Goal: Contribute content

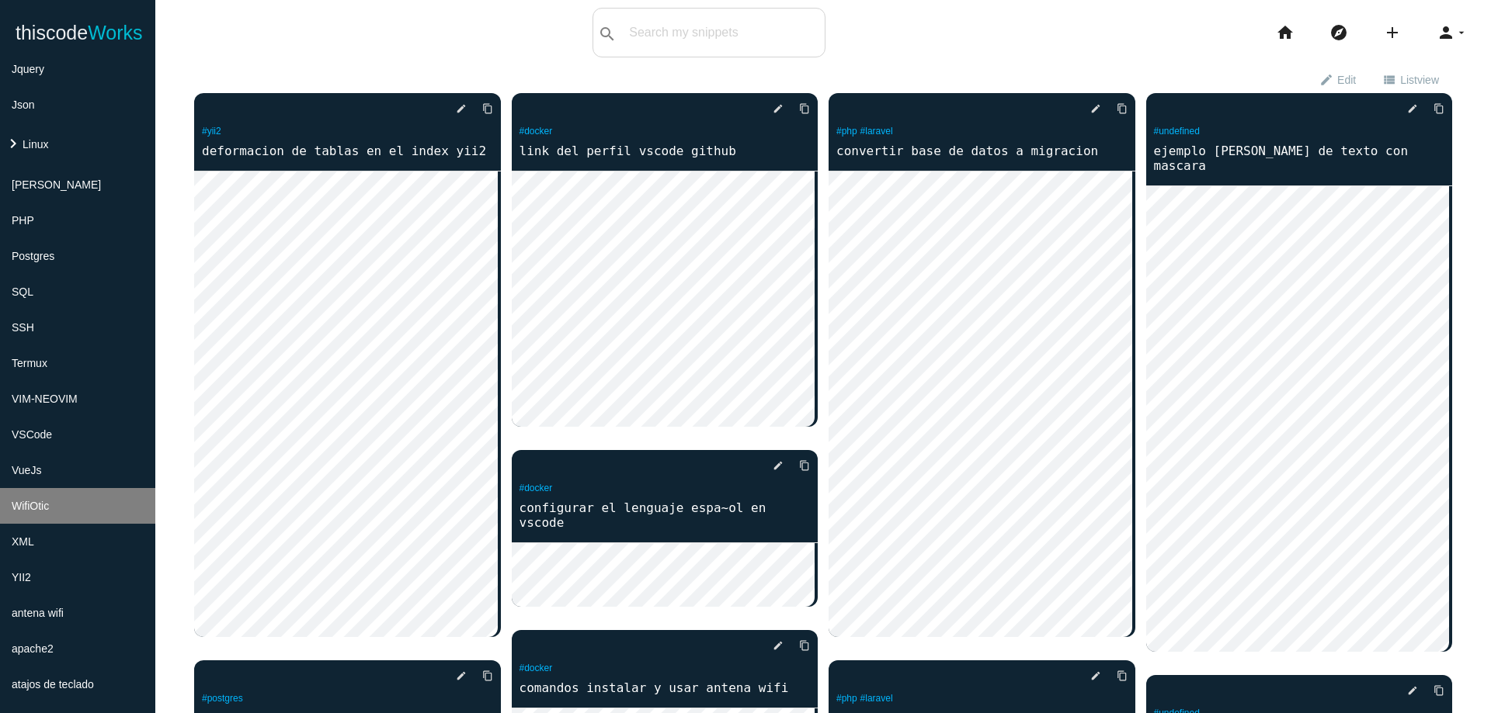
scroll to position [427, 0]
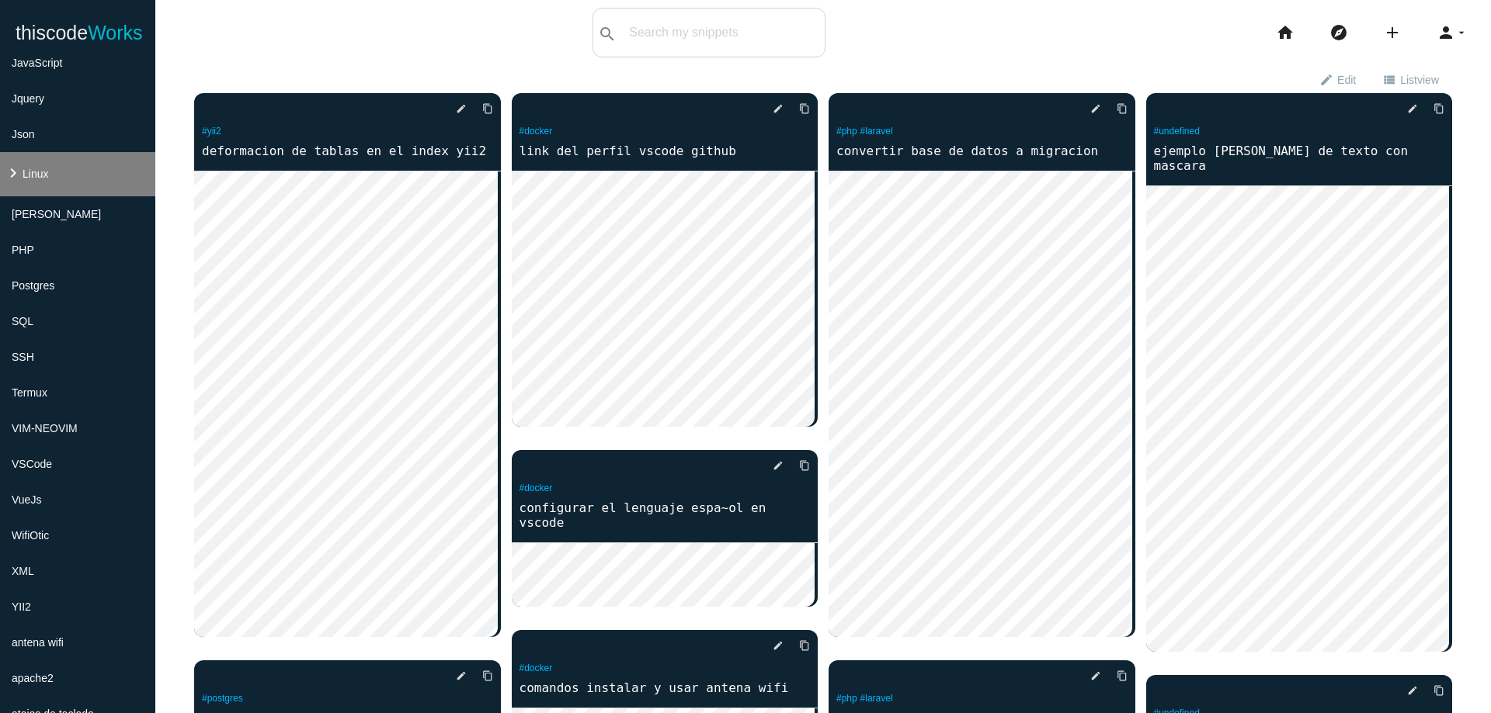
click at [54, 179] on li "keyboard_arrow_right Linux" at bounding box center [77, 174] width 155 height 44
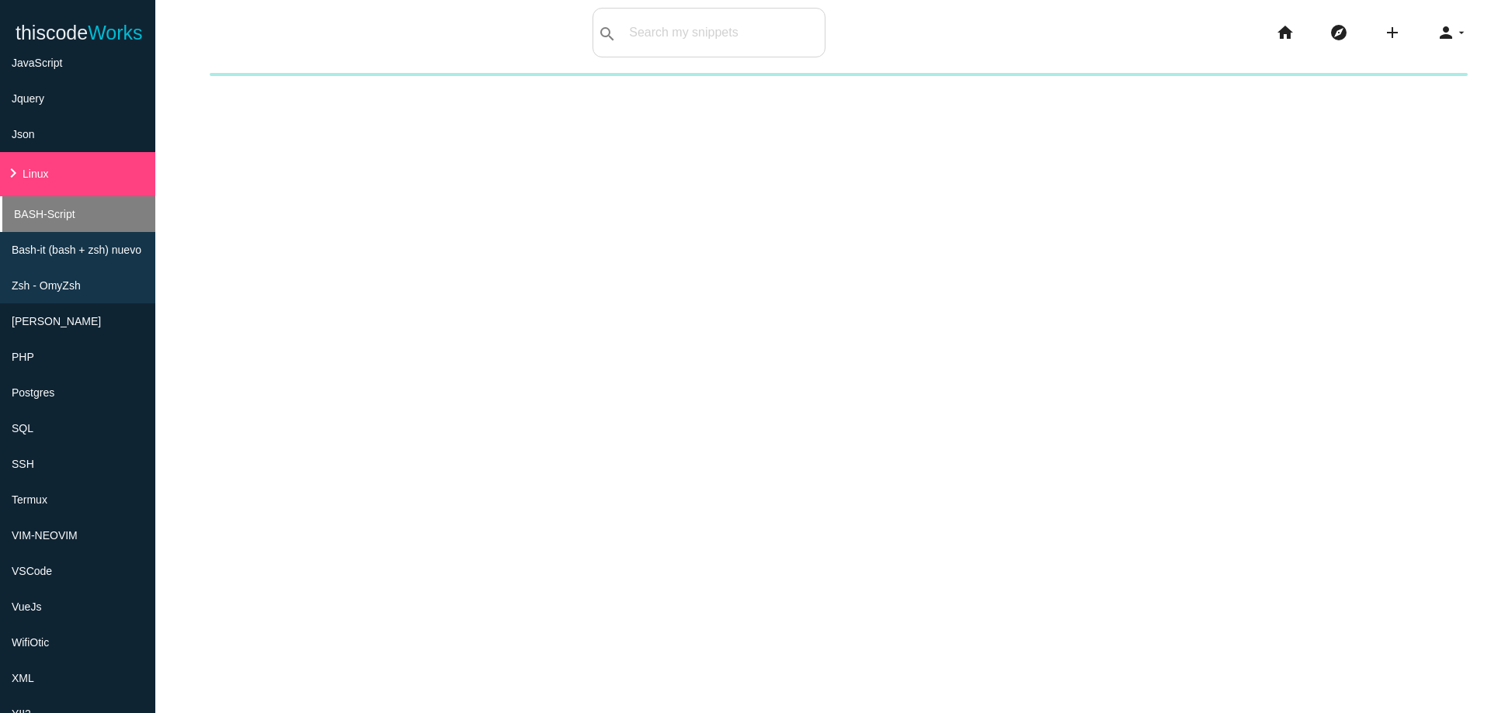
click at [68, 213] on span "BASH-Script" at bounding box center [44, 214] width 61 height 12
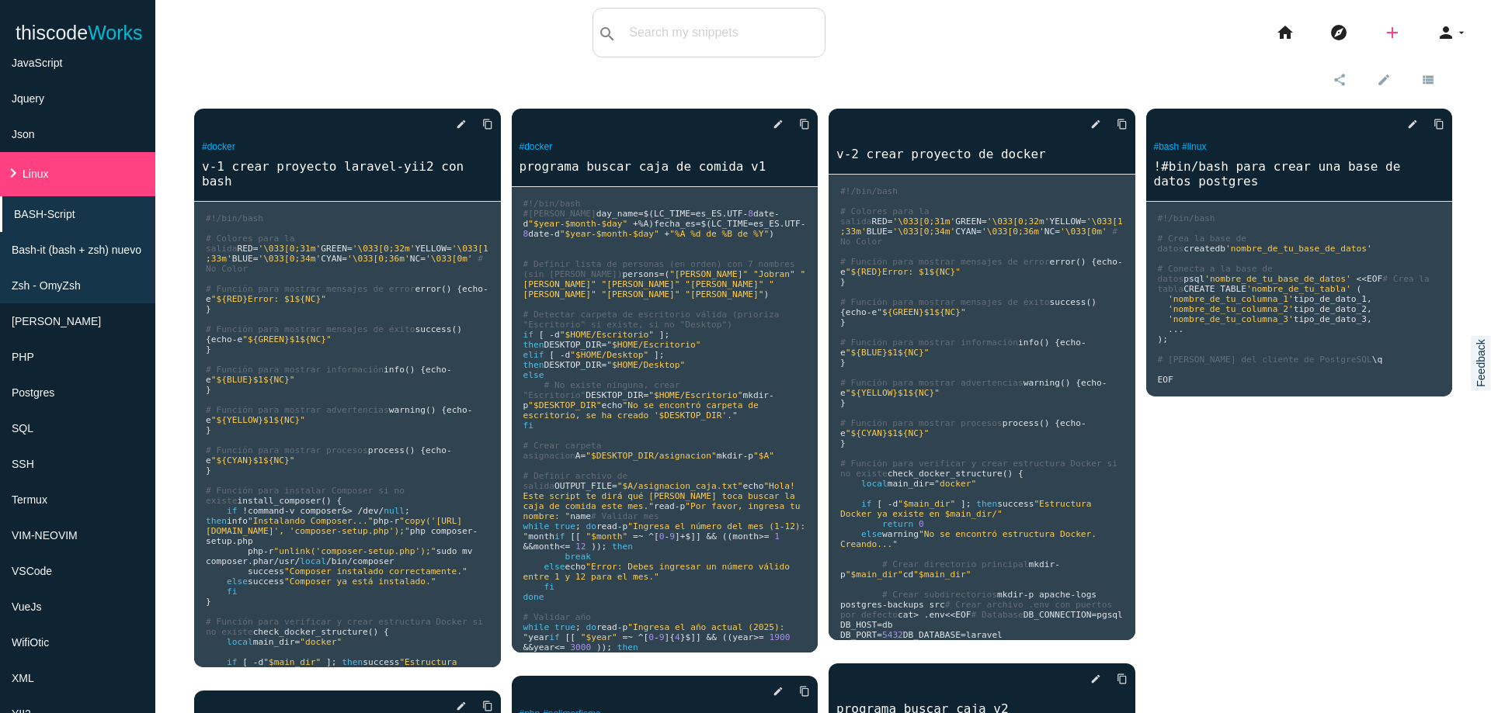
click at [1384, 30] on icon "add" at bounding box center [1392, 33] width 19 height 50
click at [1300, 599] on div "delete star_border photo_camera edit content_copy #docker v-1 crear proyecto la…" at bounding box center [823, 698] width 1258 height 1210
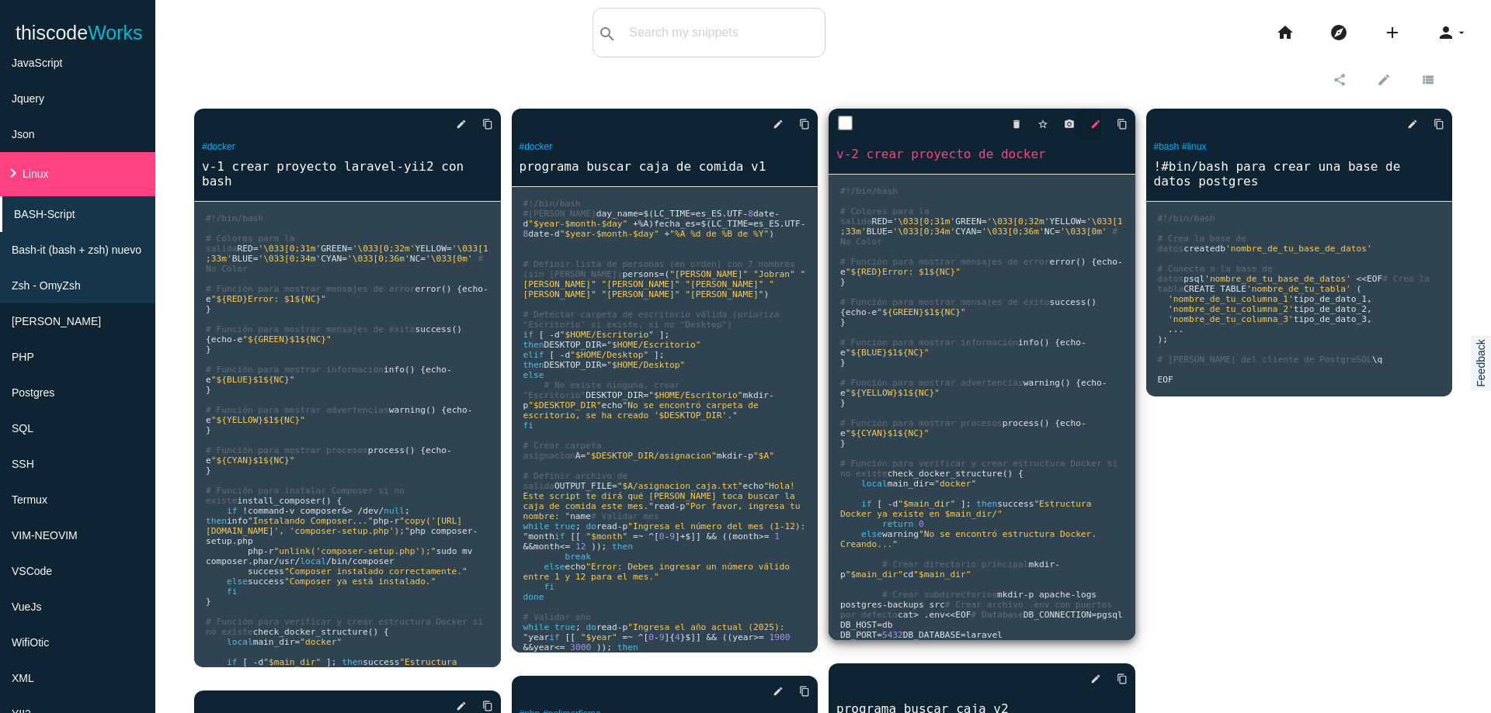
click at [1091, 123] on icon "edit" at bounding box center [1095, 124] width 11 height 28
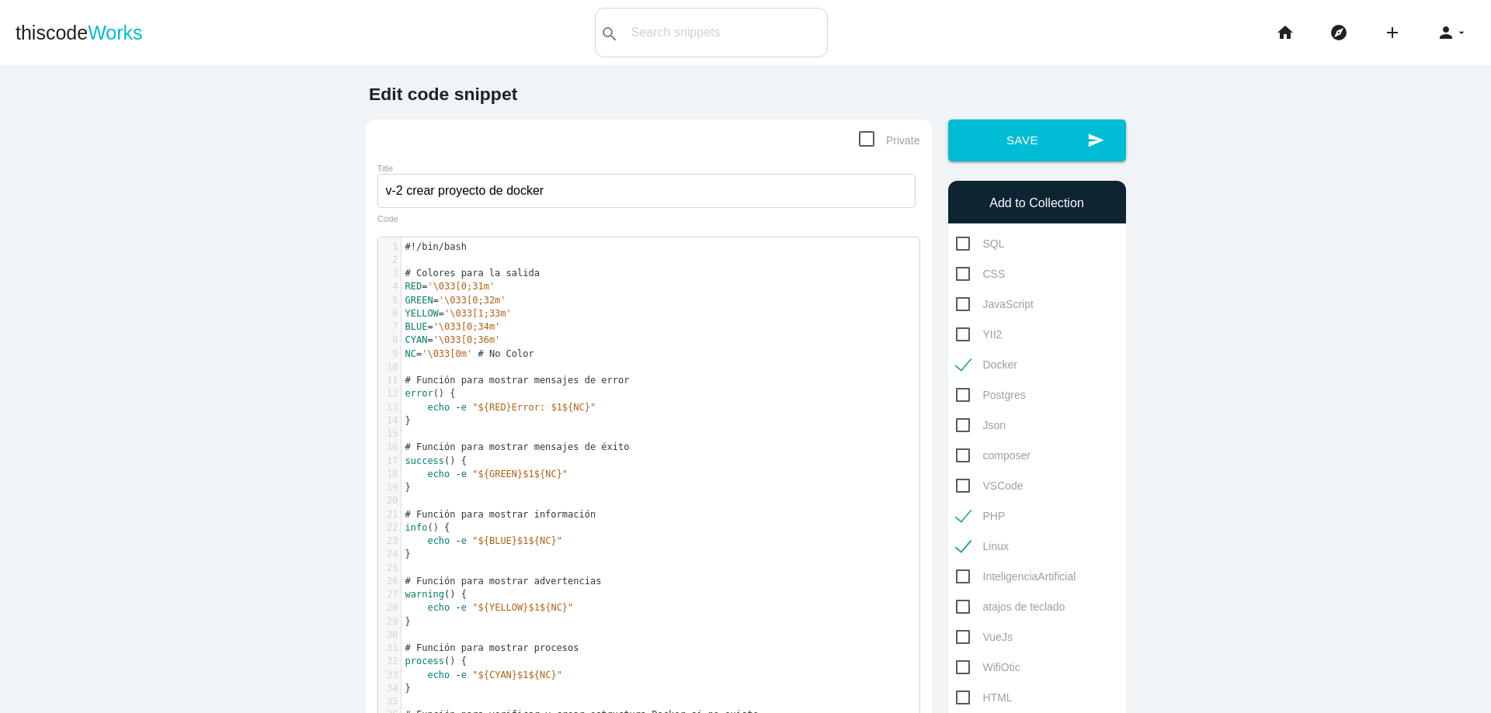
scroll to position [5, 0]
click at [622, 437] on pre "​" at bounding box center [665, 434] width 529 height 13
type textarea "#!/bin/bash # Colores para la salida RED='\033[0;31m' GREEN='\033[0;32m' YELLOW…"
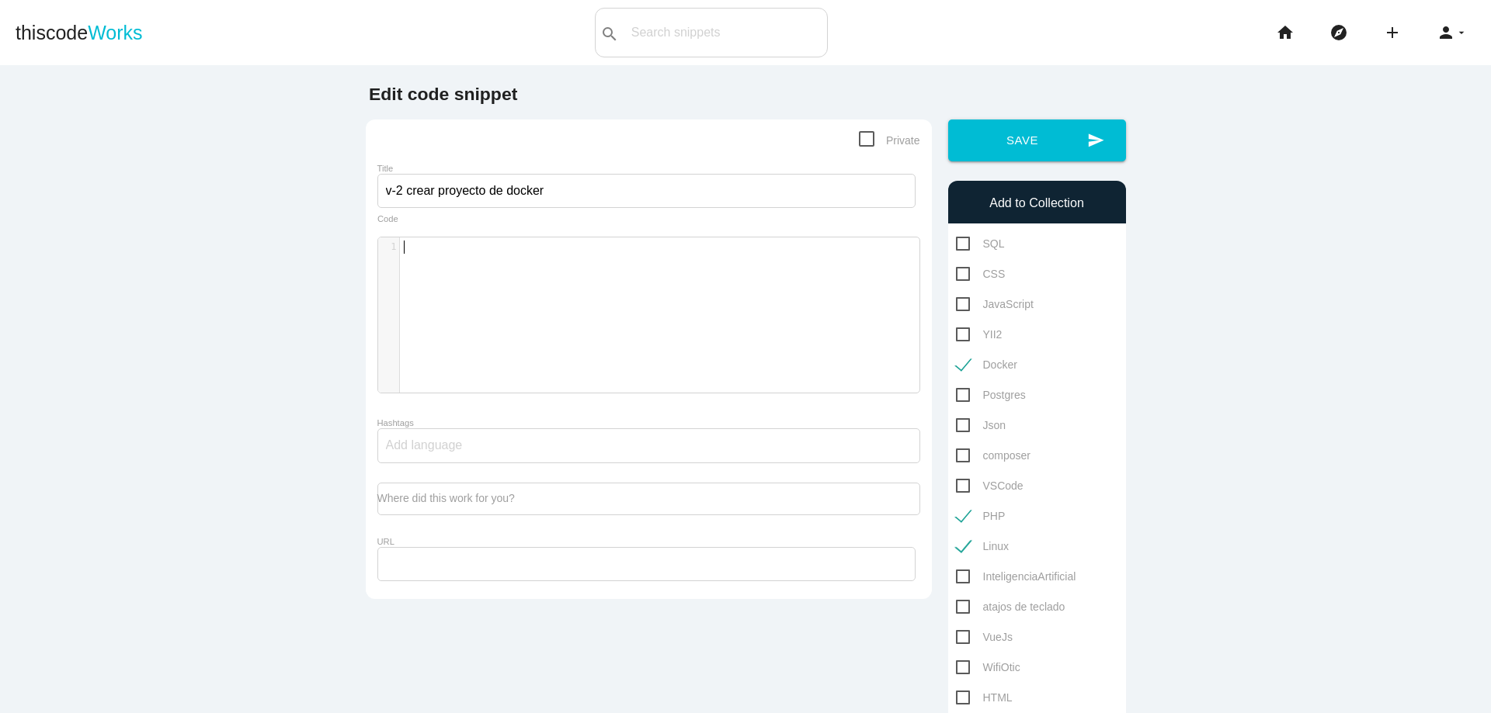
click at [727, 279] on div "x 1 1 ​" at bounding box center [660, 327] width 564 height 179
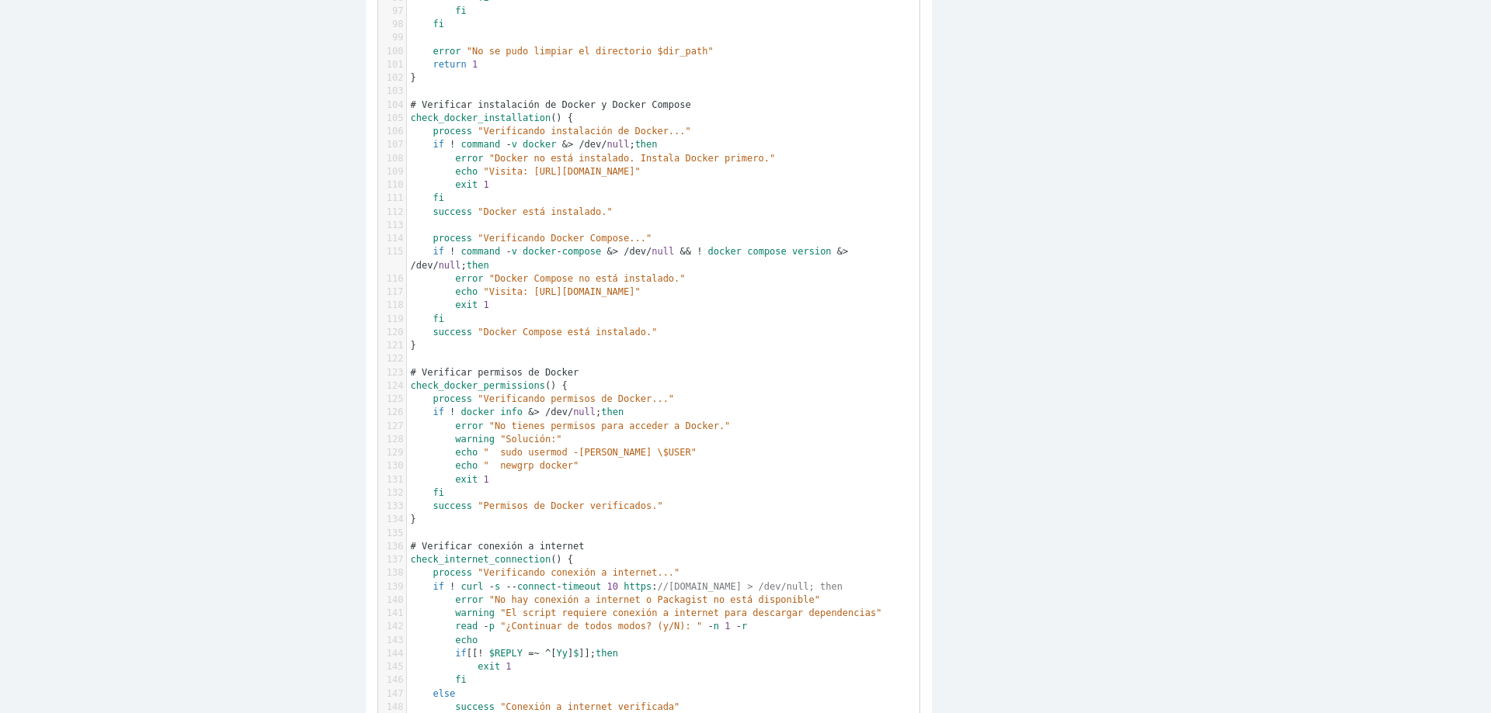
scroll to position [0, 0]
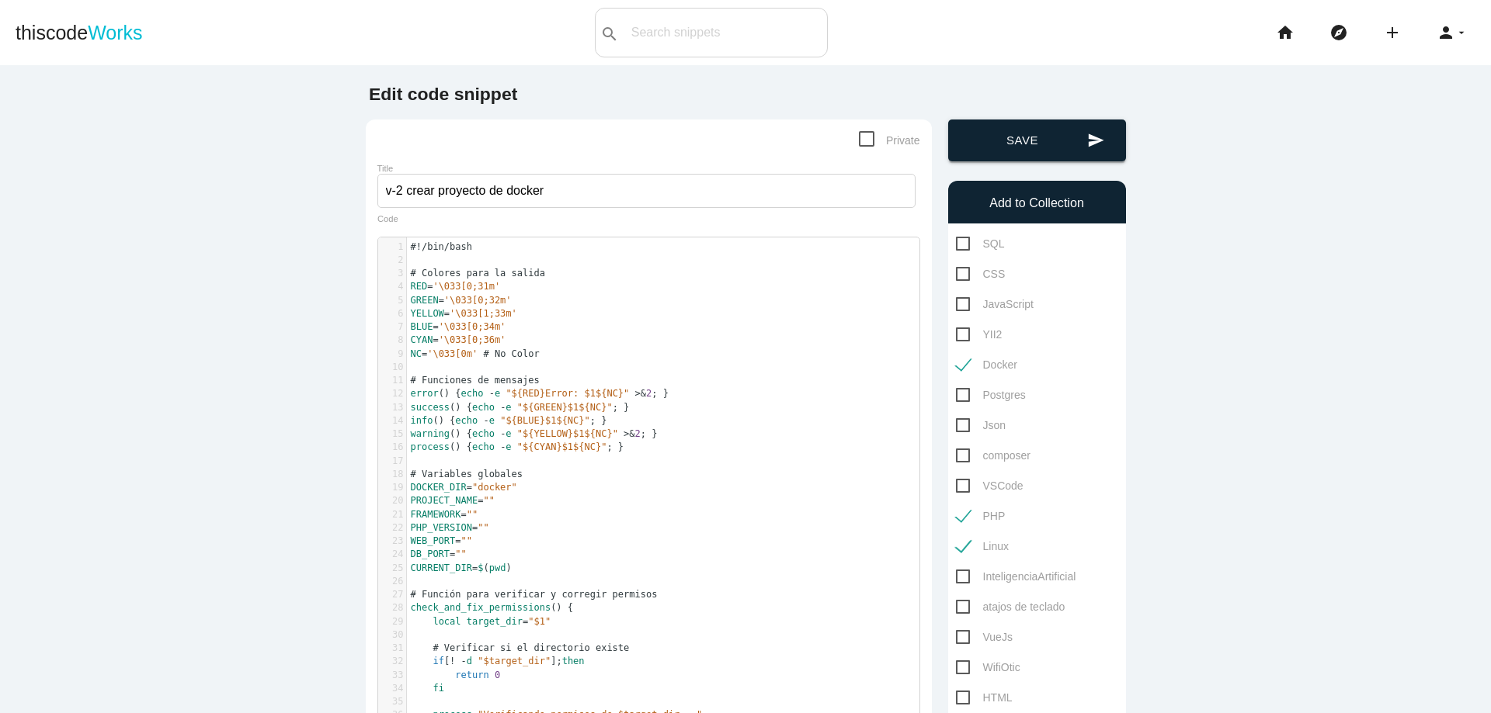
click at [1075, 148] on button "send Save" at bounding box center [1037, 141] width 178 height 42
click at [1069, 142] on button "send Save" at bounding box center [1037, 141] width 178 height 42
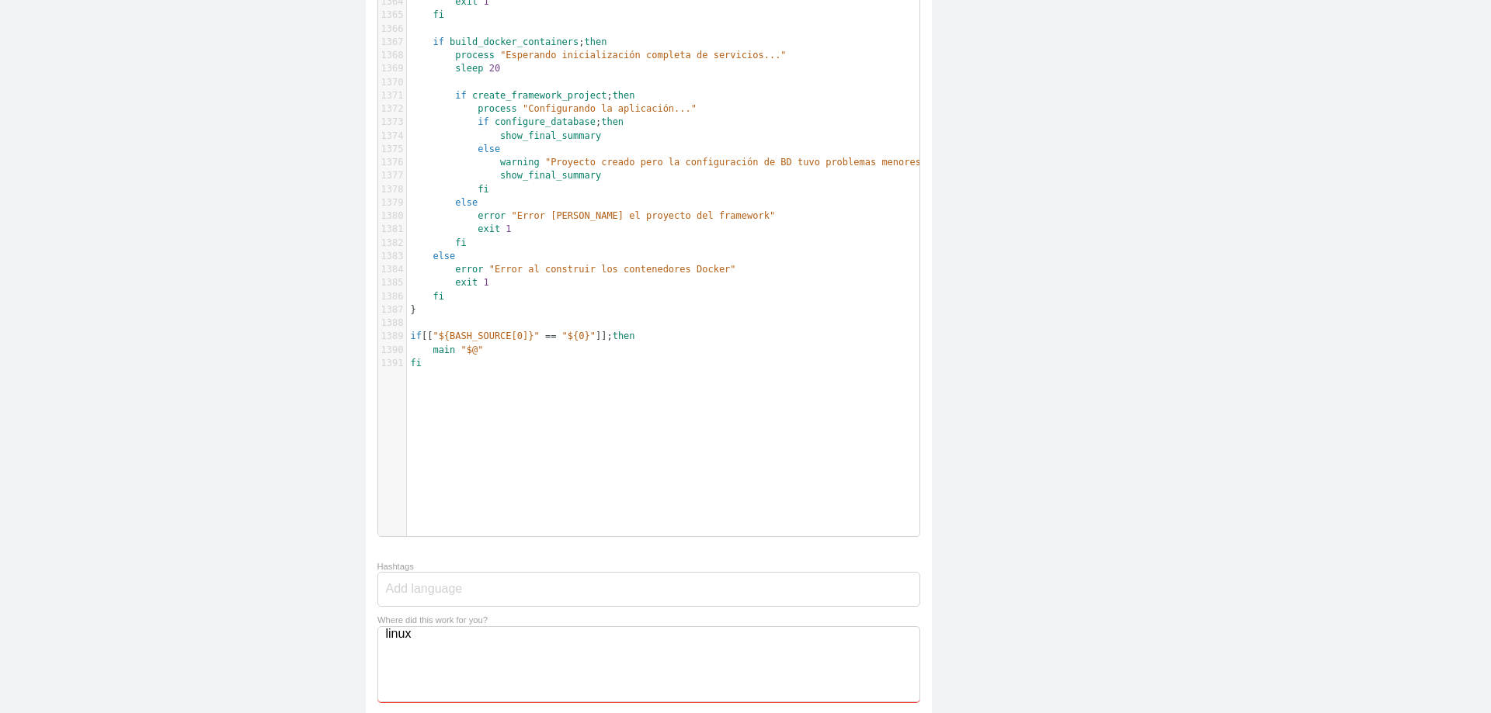
type textarea "linux"
click at [546, 588] on div at bounding box center [648, 589] width 543 height 35
type input "docker"
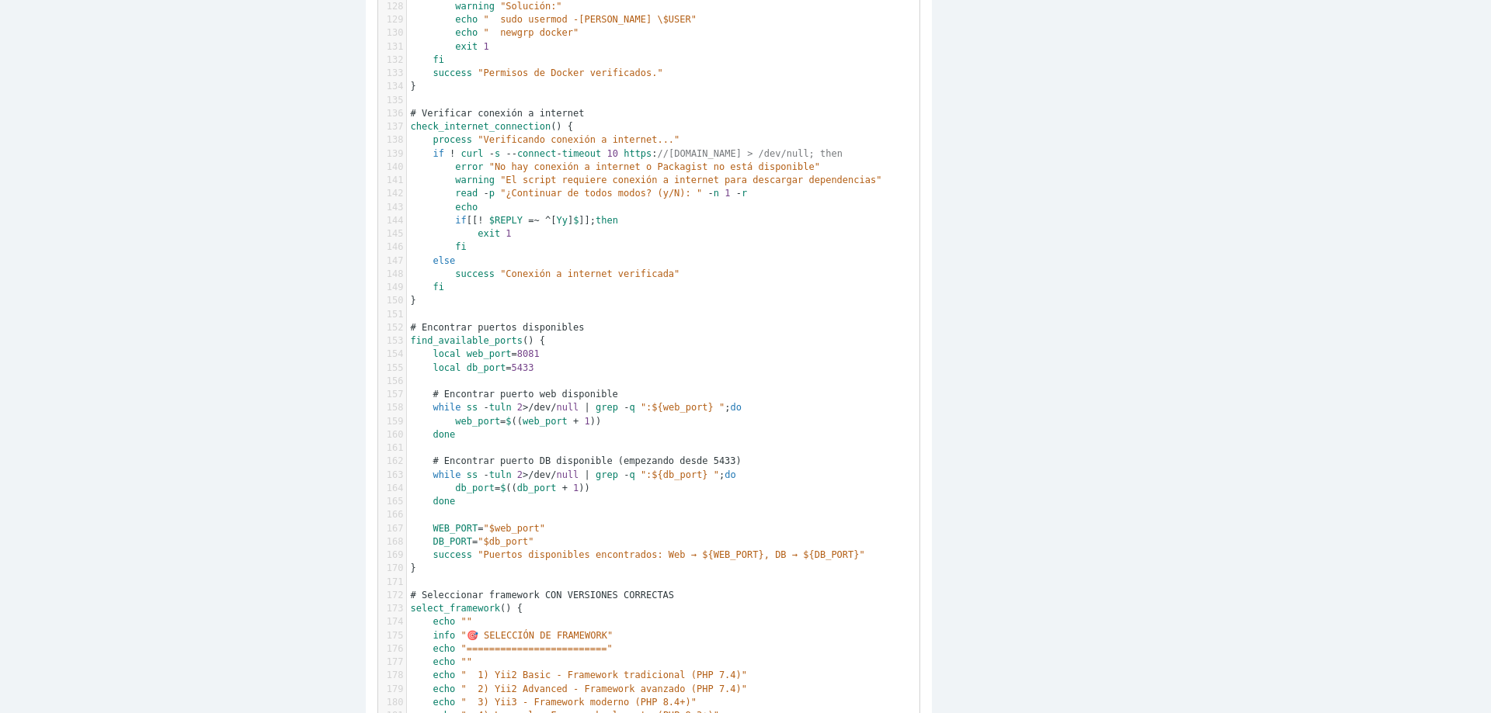
scroll to position [0, 0]
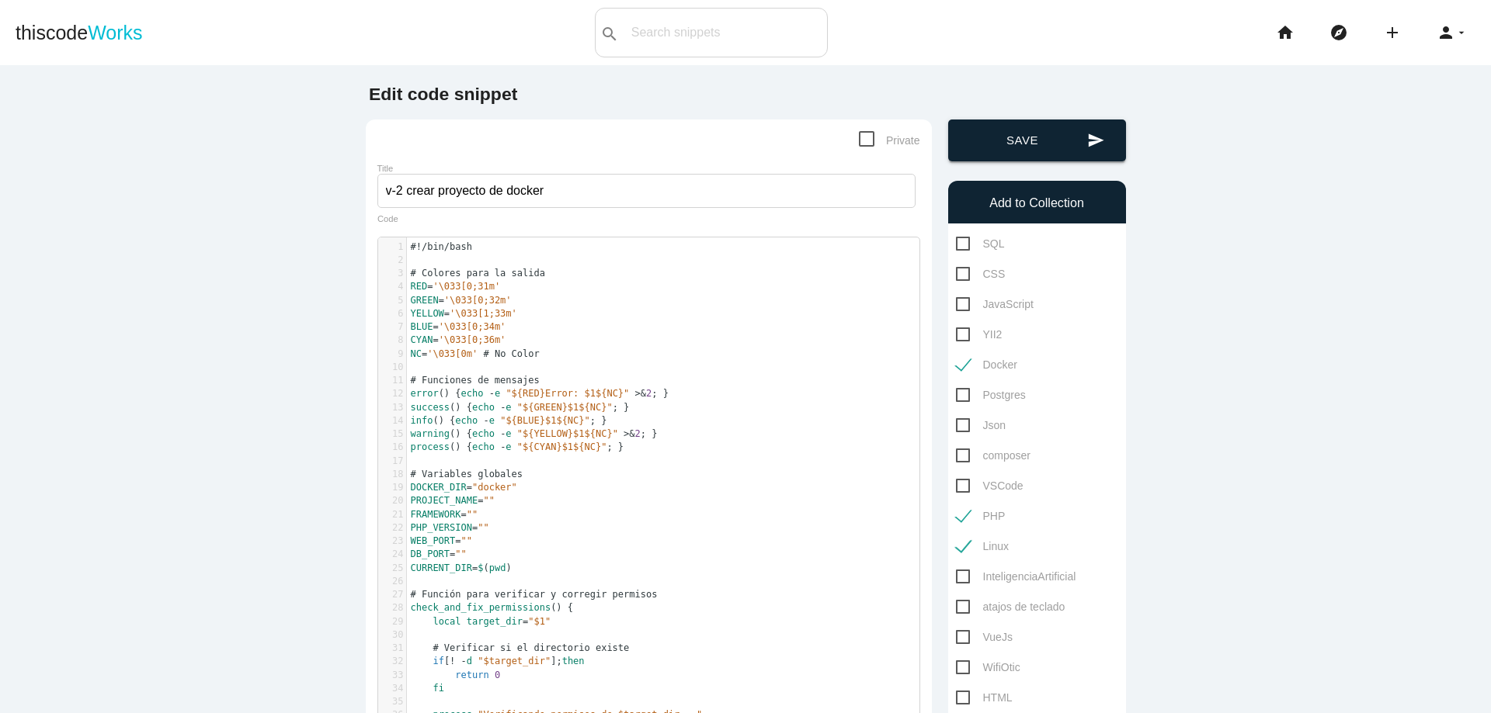
click at [1016, 158] on button "send Save" at bounding box center [1037, 141] width 178 height 42
